Goal: Find specific page/section: Find specific page/section

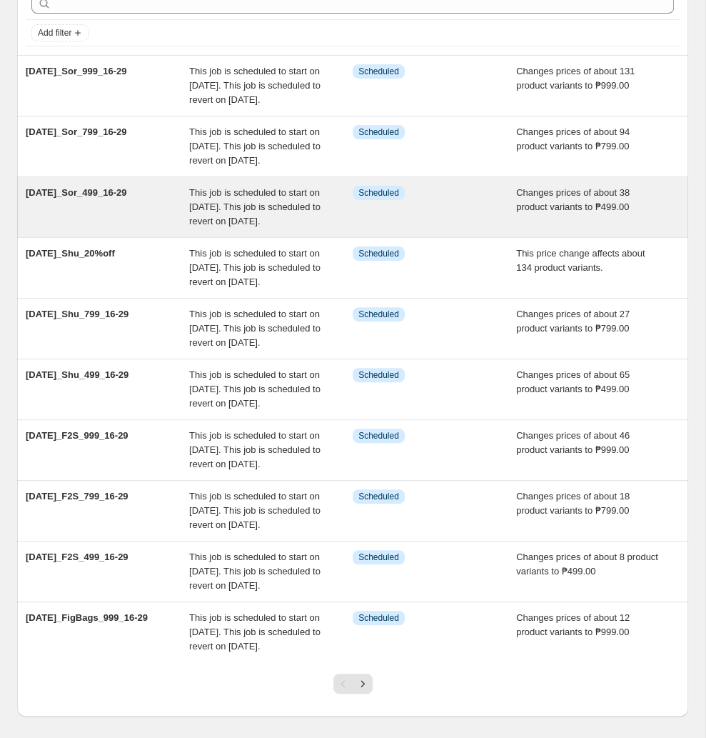
scroll to position [286, 0]
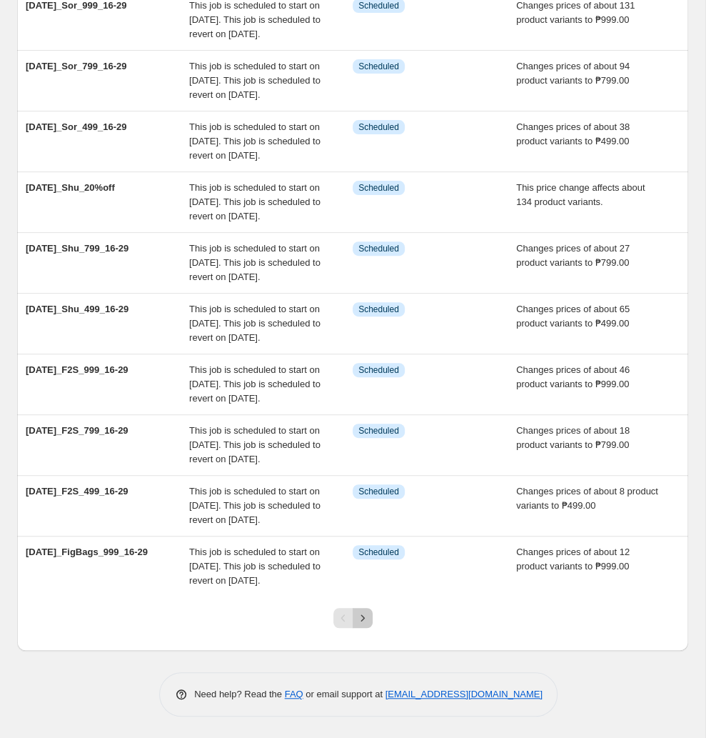
click at [361, 619] on icon "Next" at bounding box center [363, 618] width 14 height 14
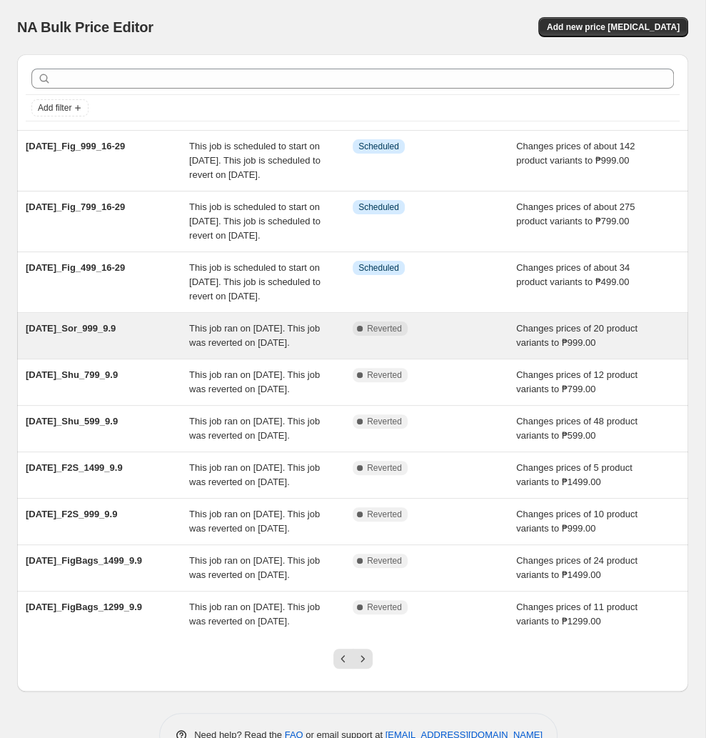
scroll to position [186, 0]
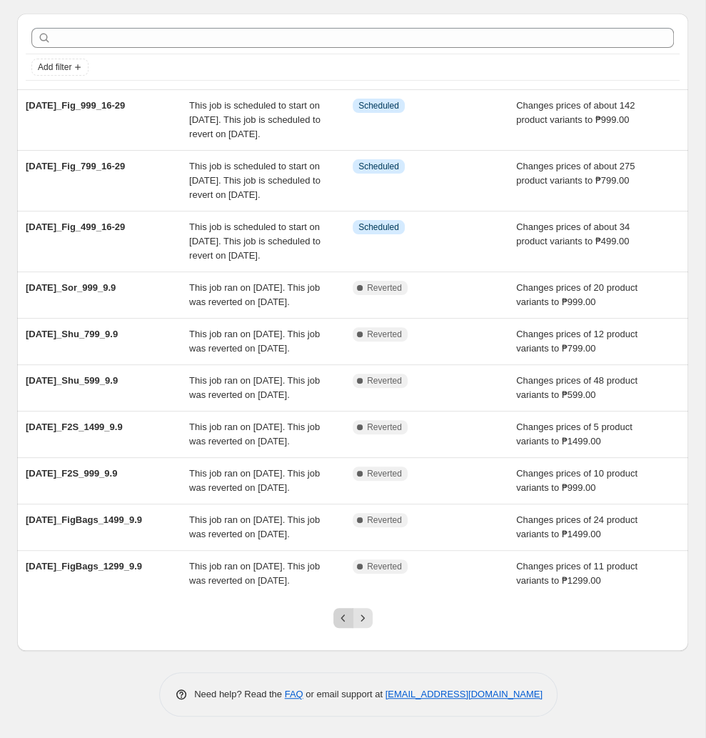
click at [339, 619] on icon "Previous" at bounding box center [343, 618] width 14 height 14
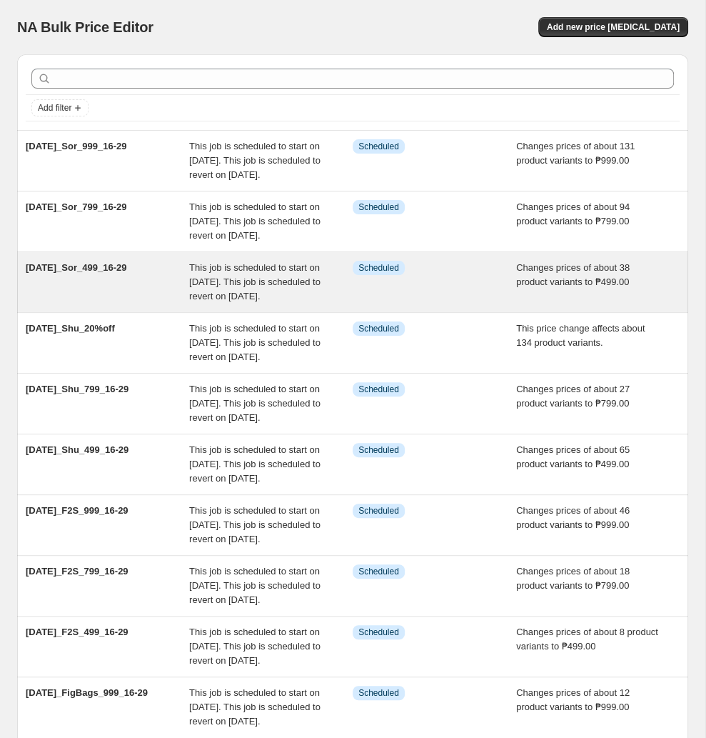
scroll to position [286, 0]
